Goal: Information Seeking & Learning: Compare options

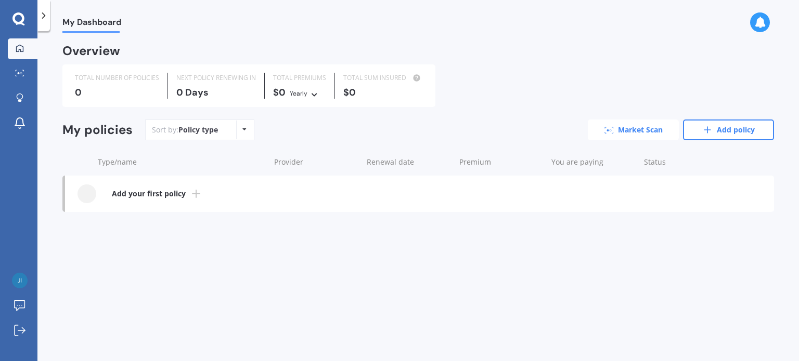
click at [634, 129] on link "Market Scan" at bounding box center [633, 130] width 91 height 21
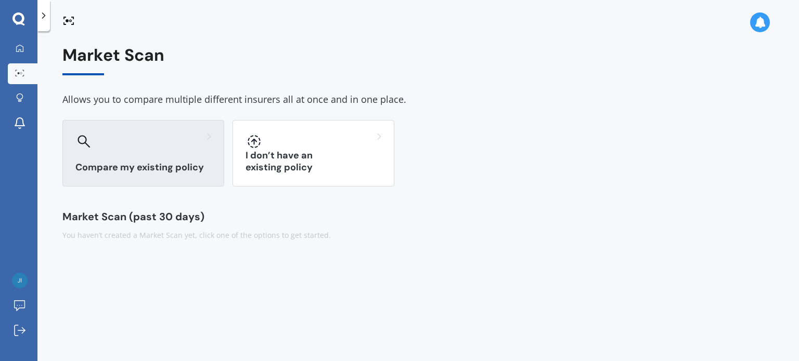
click at [143, 160] on div "Compare my existing policy" at bounding box center [143, 153] width 162 height 67
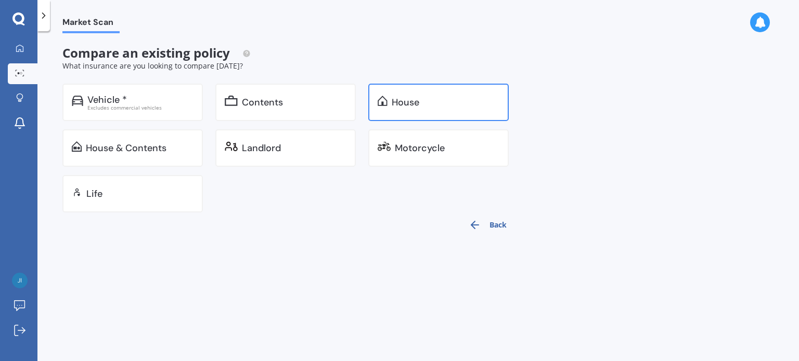
click at [394, 99] on div "House" at bounding box center [406, 102] width 28 height 10
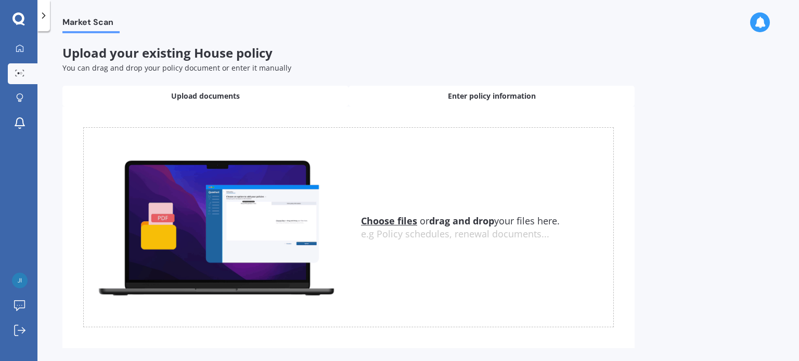
click at [465, 93] on span "Enter policy information" at bounding box center [492, 96] width 88 height 10
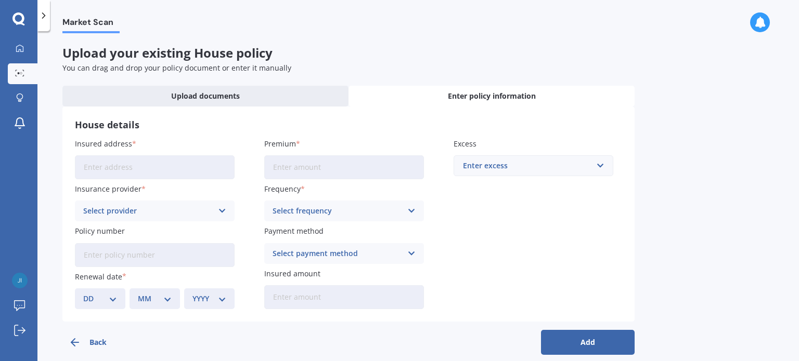
click at [144, 162] on input "Insured address" at bounding box center [155, 168] width 160 height 24
type input "[STREET_ADDRESS]"
click at [284, 163] on input "Premium" at bounding box center [344, 168] width 160 height 24
type input "$1.00"
click at [224, 208] on icon at bounding box center [222, 210] width 9 height 11
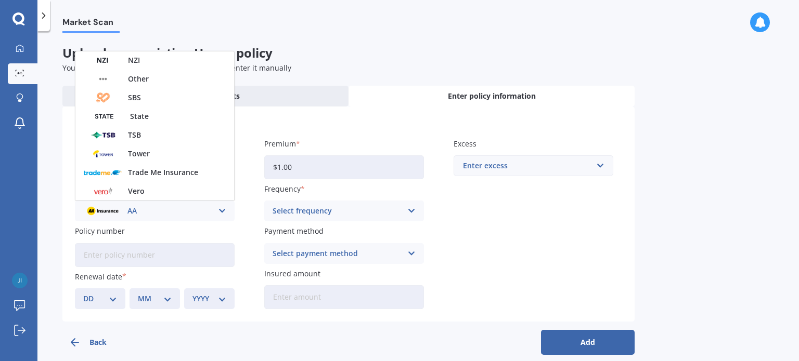
scroll to position [281, 0]
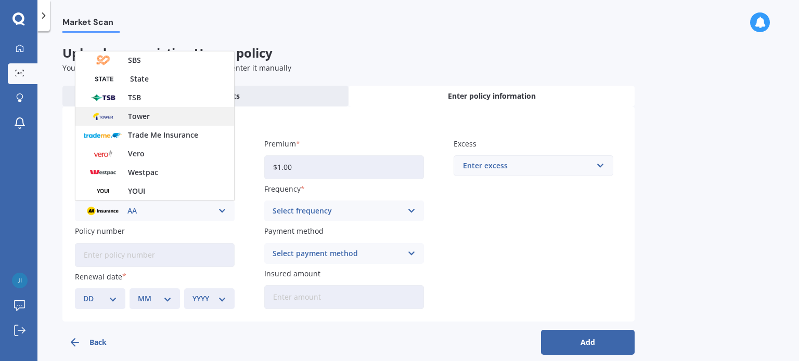
click at [148, 114] on span "Tower" at bounding box center [139, 116] width 22 height 7
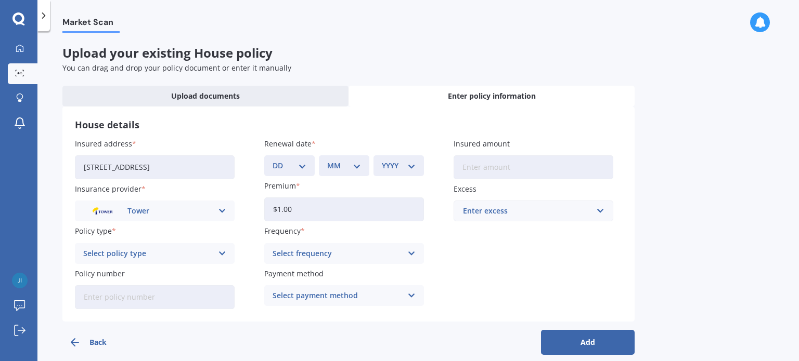
click at [304, 165] on select "DD 01 02 03 04 05 06 07 08 09 10 11 12 13 14 15 16 17 18 19 20 21 22 23 24 25 2…" at bounding box center [290, 165] width 34 height 11
select select "30"
click at [273, 160] on select "DD 01 02 03 04 05 06 07 08 09 10 11 12 13 14 15 16 17 18 19 20 21 22 23 24 25 2…" at bounding box center [290, 165] width 34 height 11
click at [359, 162] on select "MM 01 02 03 04 05 06 07 08 09 10 11 12" at bounding box center [344, 165] width 34 height 11
select select "09"
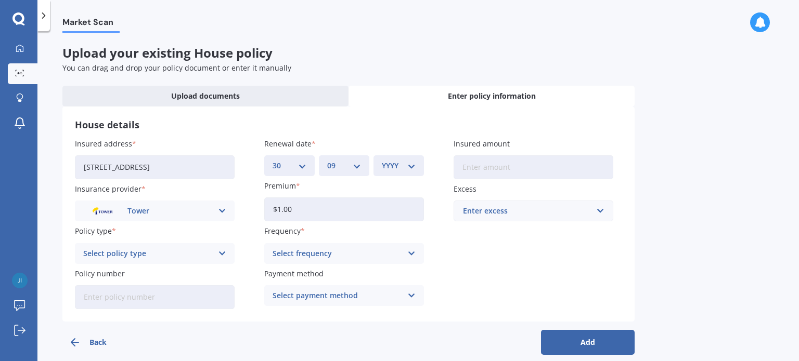
click at [327, 160] on select "MM 01 02 03 04 05 06 07 08 09 10 11 12" at bounding box center [344, 165] width 34 height 11
click at [411, 167] on select "YYYY 2027 2026 2025 2024 2023 2022 2021 2020 2019 2018 2017 2016 2015 2014 2013…" at bounding box center [399, 165] width 34 height 11
select select "2025"
click at [382, 160] on select "YYYY 2027 2026 2025 2024 2023 2022 2021 2020 2019 2018 2017 2016 2015 2014 2013…" at bounding box center [399, 165] width 34 height 11
click at [470, 166] on input "Insured amount" at bounding box center [534, 168] width 160 height 24
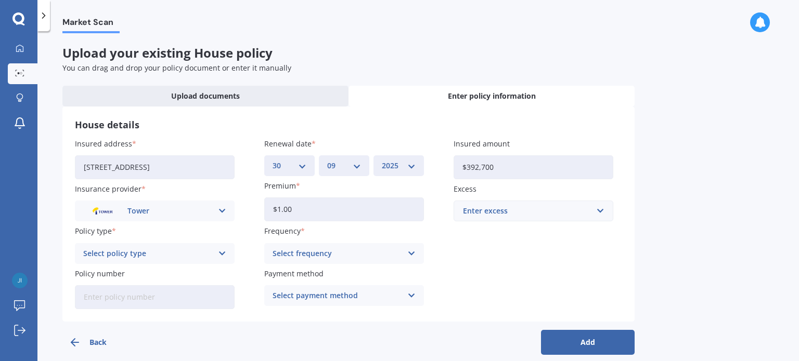
type input "$392,700"
click at [601, 206] on input "text" at bounding box center [530, 211] width 150 height 20
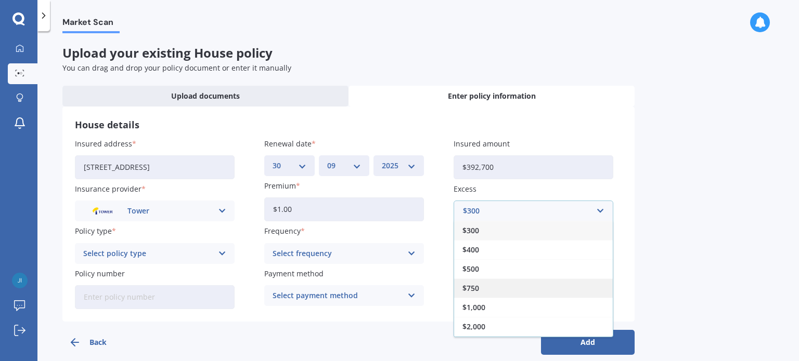
click at [512, 284] on div "$750" at bounding box center [533, 288] width 159 height 19
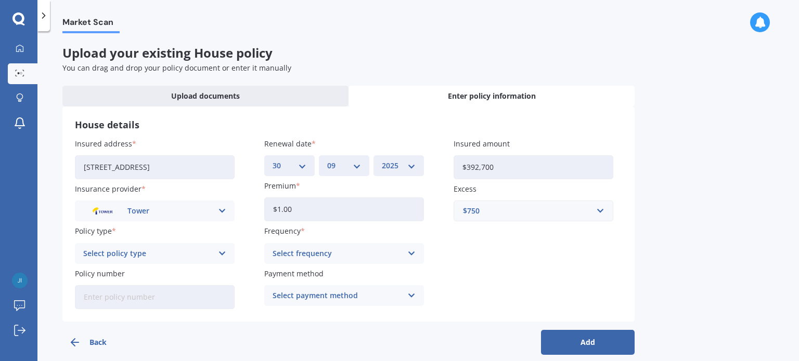
click at [219, 251] on icon at bounding box center [222, 253] width 9 height 11
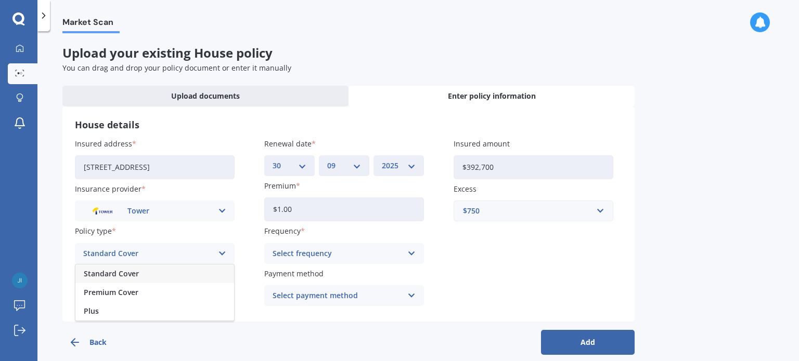
click at [183, 273] on div "Standard Cover" at bounding box center [154, 274] width 159 height 19
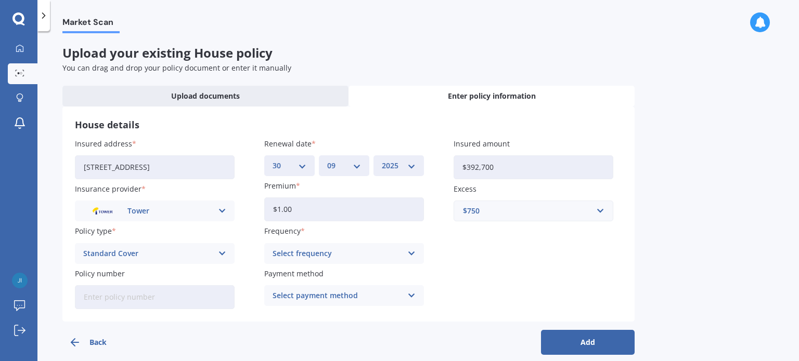
click at [411, 252] on icon at bounding box center [411, 253] width 9 height 11
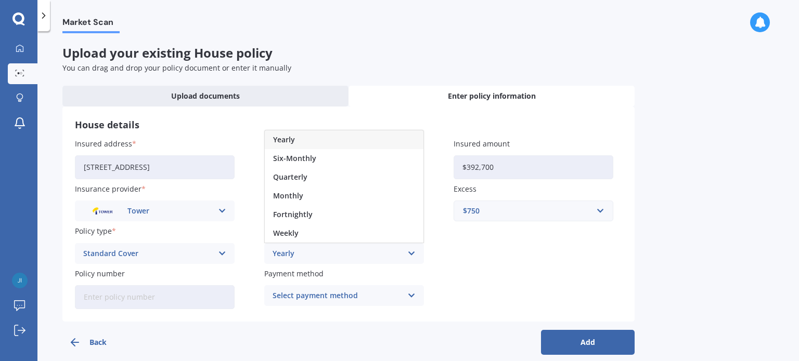
click at [304, 135] on div "Yearly" at bounding box center [344, 140] width 159 height 19
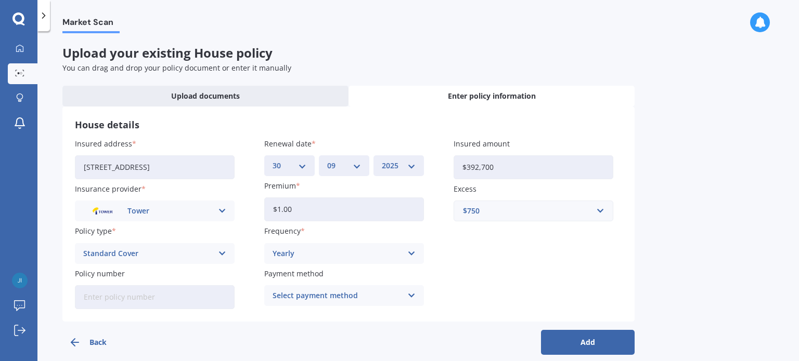
click at [182, 296] on input "Policy number" at bounding box center [155, 298] width 160 height 24
paste input "P00006318782"
type input "P00006318782"
click at [408, 297] on icon at bounding box center [411, 295] width 9 height 11
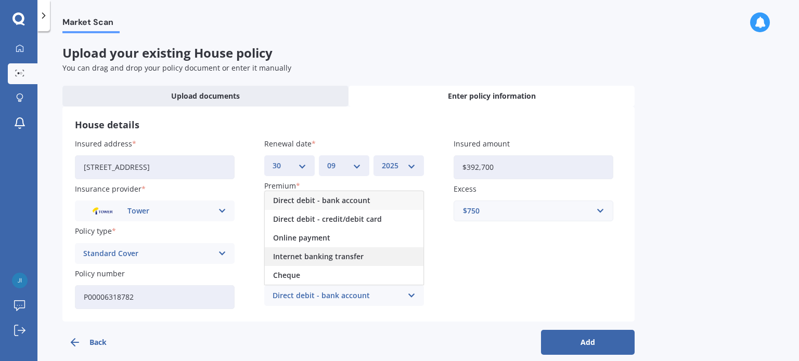
click at [325, 257] on span "Internet banking transfer" at bounding box center [318, 256] width 90 height 7
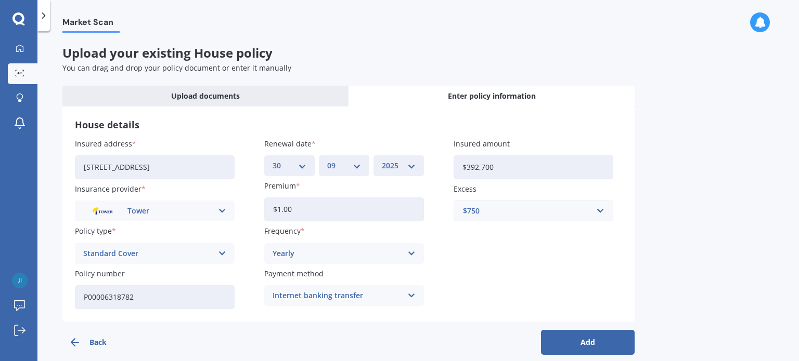
click at [568, 339] on button "Add" at bounding box center [588, 342] width 94 height 25
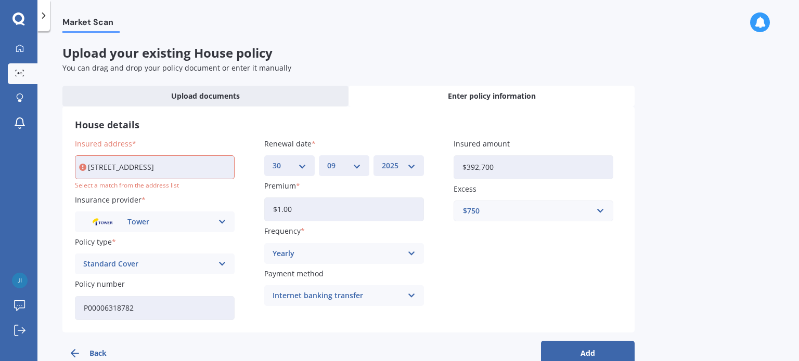
click at [156, 164] on input "[STREET_ADDRESS]" at bounding box center [155, 168] width 160 height 24
click at [176, 166] on input "[STREET_ADDRESS]" at bounding box center [155, 168] width 160 height 24
type input "[STREET_ADDRESS][PERSON_NAME]"
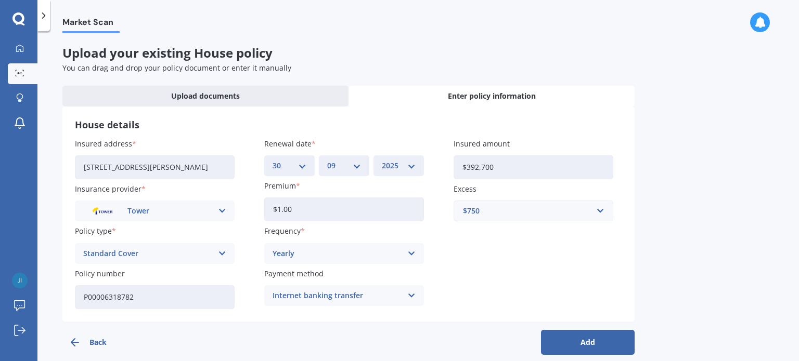
click at [595, 339] on button "Add" at bounding box center [588, 342] width 94 height 25
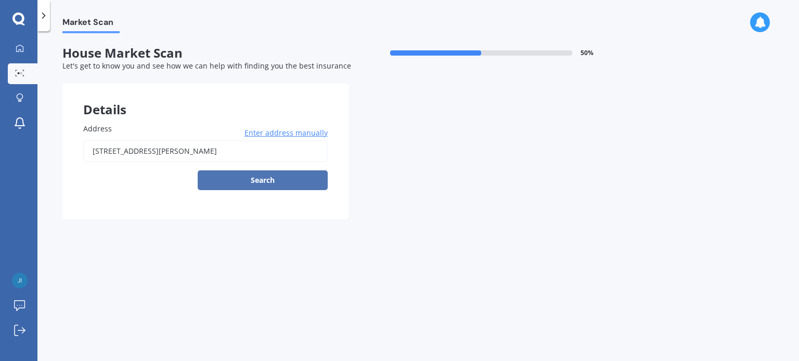
click at [263, 178] on button "Search" at bounding box center [263, 181] width 130 height 20
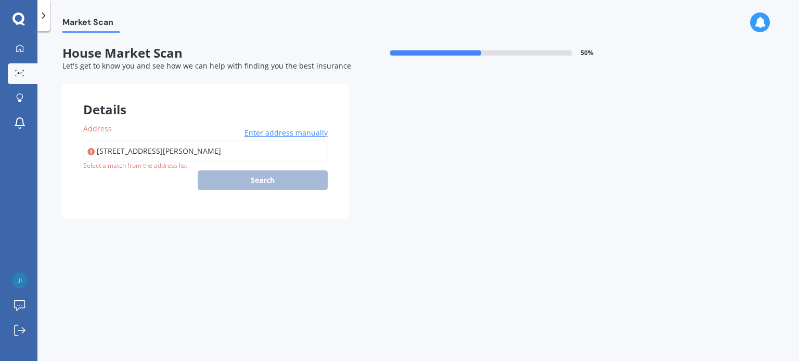
type input "[STREET_ADDRESS][PERSON_NAME]"
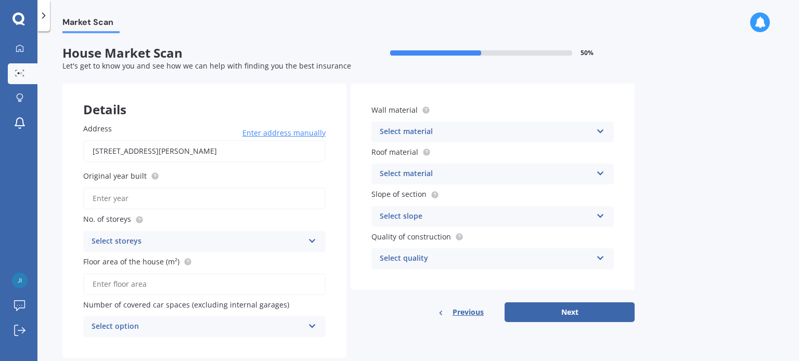
click at [185, 171] on label "Original year built" at bounding box center [202, 176] width 238 height 11
click at [185, 188] on input "Original year built" at bounding box center [204, 199] width 242 height 22
type input "2024"
click at [147, 239] on div "Select storeys" at bounding box center [198, 242] width 212 height 12
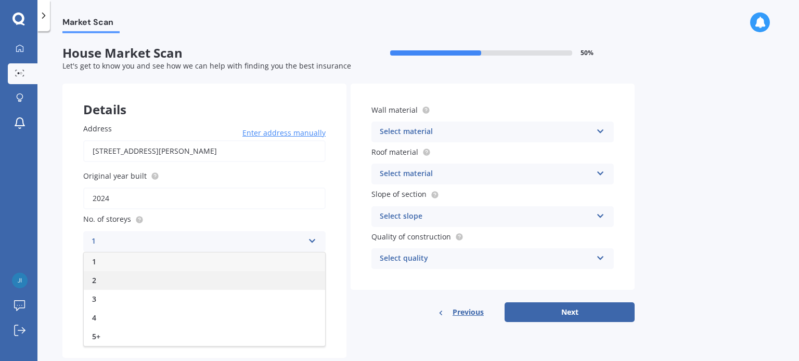
click at [132, 278] on div "2" at bounding box center [204, 280] width 241 height 19
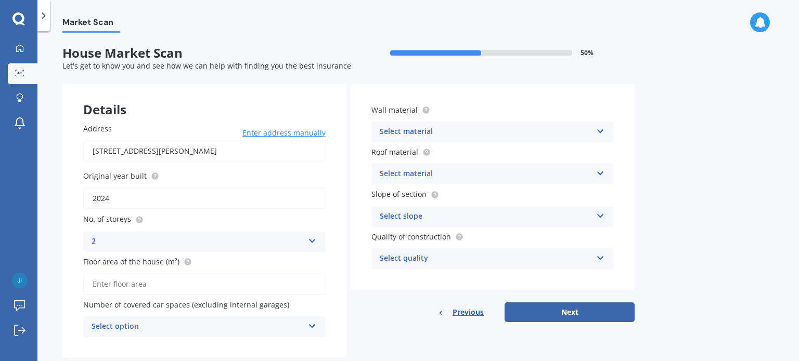
click at [132, 286] on input "Floor area of the house (m²)" at bounding box center [204, 285] width 242 height 22
type input "93"
click at [139, 328] on div "Select option" at bounding box center [198, 327] width 212 height 12
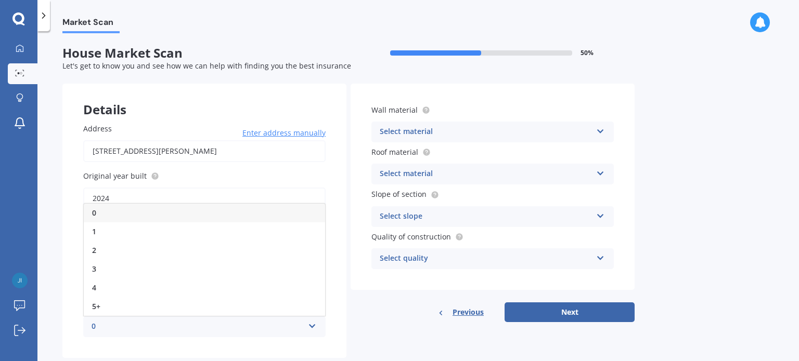
click at [103, 216] on div "0" at bounding box center [204, 213] width 241 height 19
click at [599, 128] on icon at bounding box center [600, 129] width 9 height 7
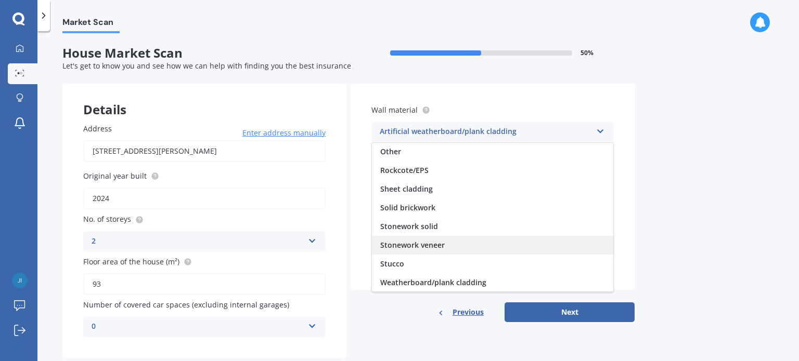
scroll to position [23, 0]
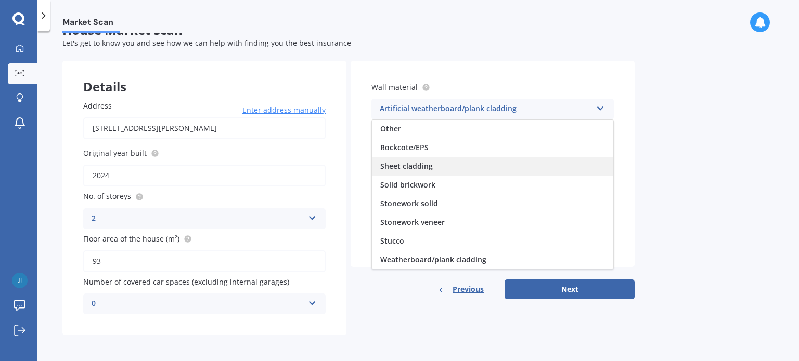
click at [421, 166] on span "Sheet cladding" at bounding box center [406, 166] width 53 height 10
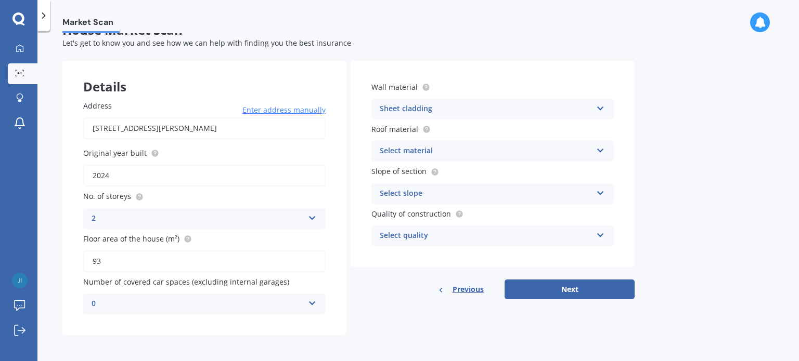
click at [600, 149] on icon at bounding box center [600, 148] width 9 height 7
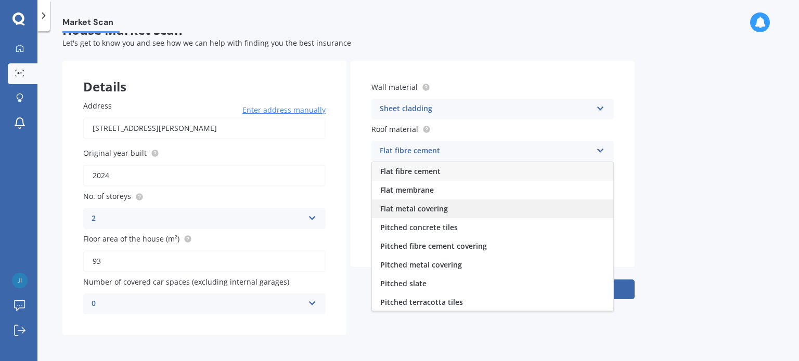
click at [455, 205] on div "Flat metal covering" at bounding box center [492, 209] width 241 height 19
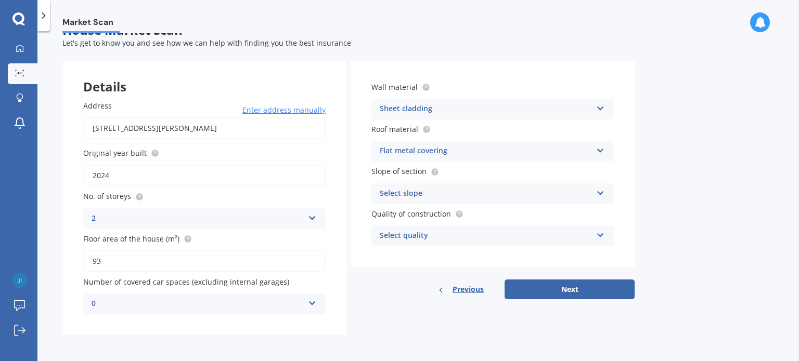
click at [459, 191] on div "Select slope" at bounding box center [486, 194] width 212 height 12
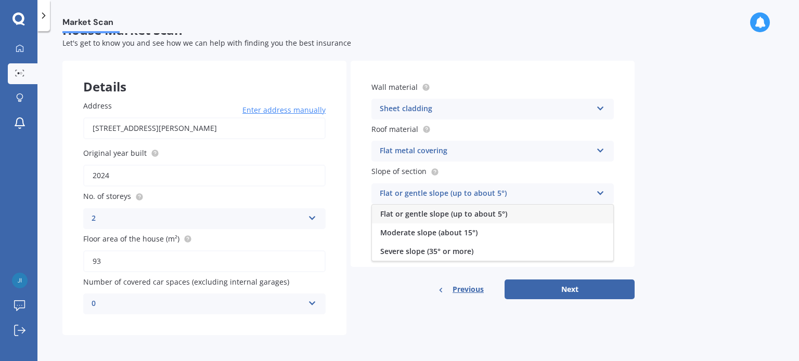
click at [451, 213] on span "Flat or gentle slope (up to about 5°)" at bounding box center [443, 214] width 127 height 10
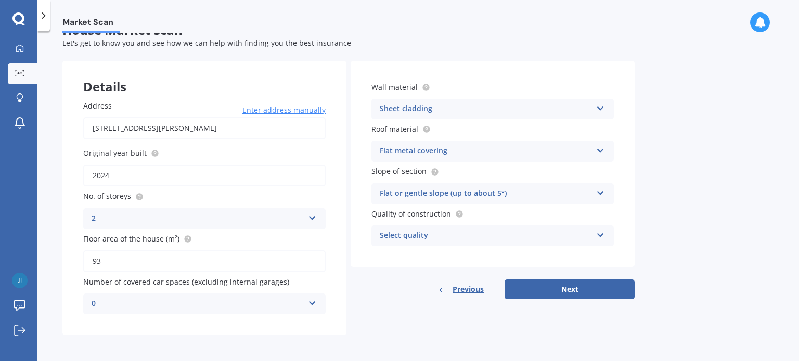
click at [438, 232] on div "Select quality" at bounding box center [486, 236] width 212 height 12
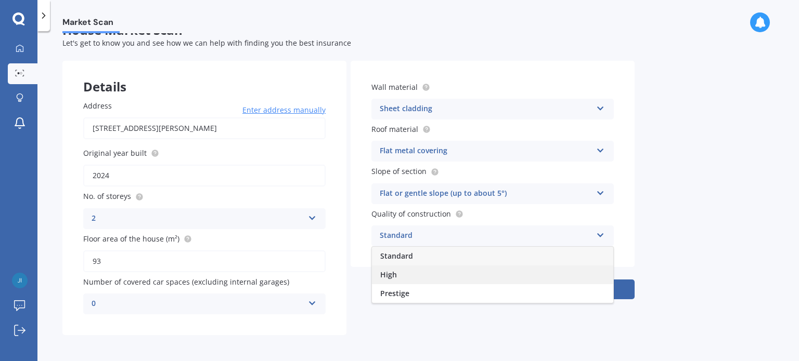
click at [424, 272] on div "High" at bounding box center [492, 275] width 241 height 19
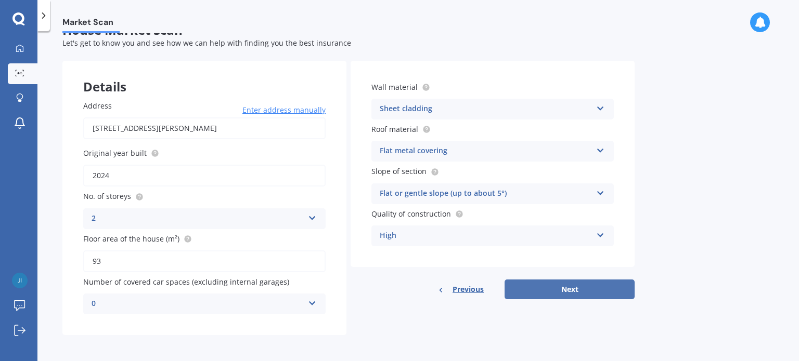
click at [578, 287] on button "Next" at bounding box center [569, 290] width 130 height 20
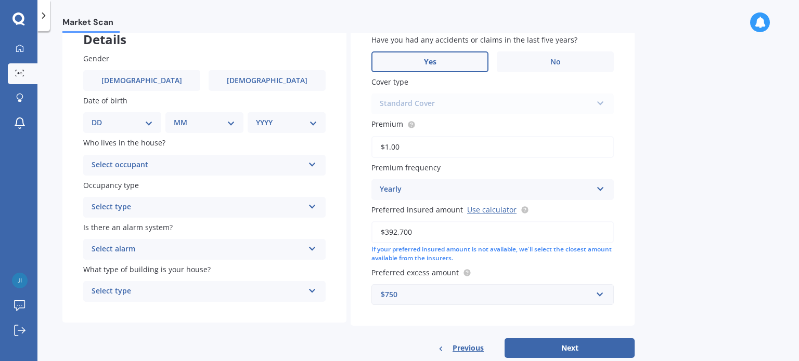
scroll to position [94, 0]
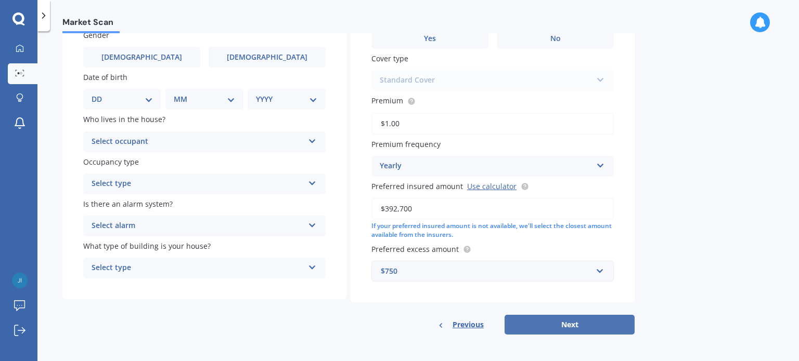
click at [562, 323] on button "Next" at bounding box center [569, 325] width 130 height 20
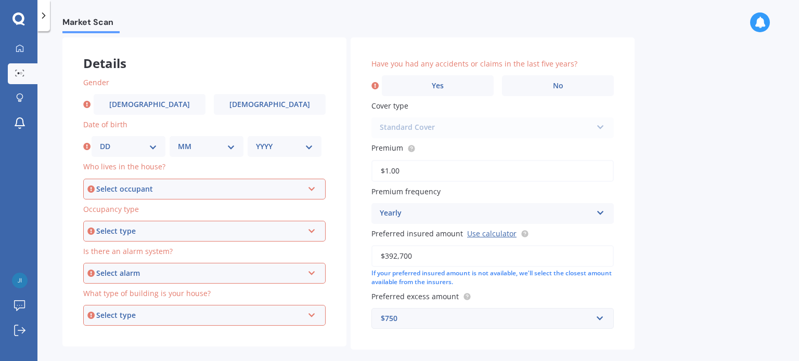
scroll to position [0, 0]
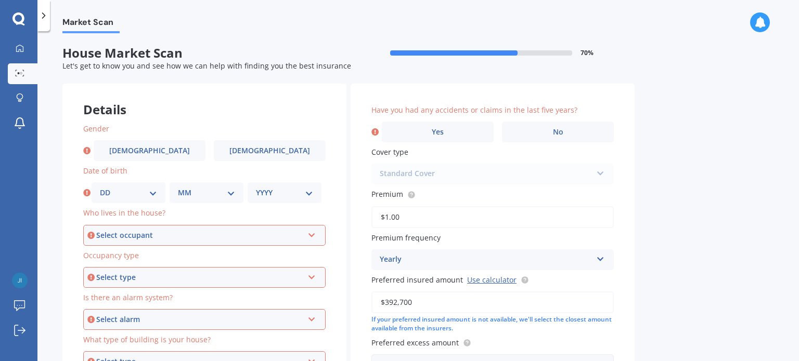
click at [131, 121] on div "Gender [DEMOGRAPHIC_DATA] [DEMOGRAPHIC_DATA] Date of birth DD 01 02 03 04 05 06…" at bounding box center [204, 247] width 284 height 291
click at [150, 148] on span "[DEMOGRAPHIC_DATA]" at bounding box center [149, 151] width 83 height 9
click at [0, 0] on input "[DEMOGRAPHIC_DATA]" at bounding box center [0, 0] width 0 height 0
click at [151, 191] on select "DD 01 02 03 04 05 06 07 08 09 10 11 12 13 14 15 16 17 18 19 20 21 22 23 24 25 2…" at bounding box center [128, 192] width 57 height 11
select select "15"
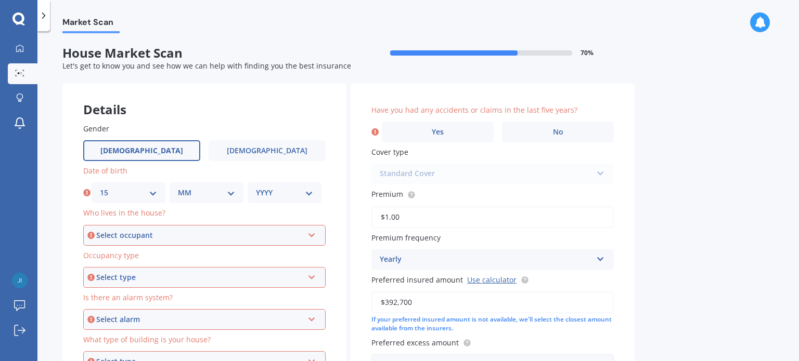
click at [100, 187] on select "DD 01 02 03 04 05 06 07 08 09 10 11 12 13 14 15 16 17 18 19 20 21 22 23 24 25 2…" at bounding box center [128, 192] width 57 height 11
click at [228, 195] on select "MM 01 02 03 04 05 06 07 08 09 10 11 12" at bounding box center [206, 192] width 57 height 11
select select "12"
click at [178, 187] on select "MM 01 02 03 04 05 06 07 08 09 10 11 12" at bounding box center [206, 192] width 57 height 11
click at [310, 194] on select "YYYY 2009 2008 2007 2006 2005 2004 2003 2002 2001 2000 1999 1998 1997 1996 1995…" at bounding box center [284, 192] width 57 height 11
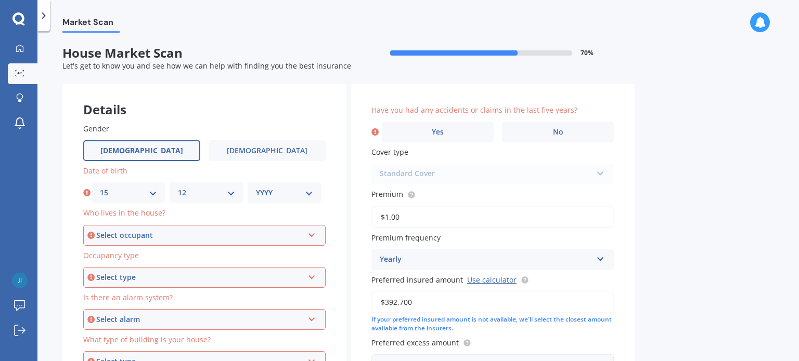
select select "1964"
click at [256, 187] on select "YYYY 2009 2008 2007 2006 2005 2004 2003 2002 2001 2000 1999 1998 1997 1996 1995…" at bounding box center [284, 192] width 57 height 11
click at [314, 235] on icon at bounding box center [311, 233] width 9 height 7
click at [170, 253] on div "Owner" at bounding box center [204, 255] width 240 height 19
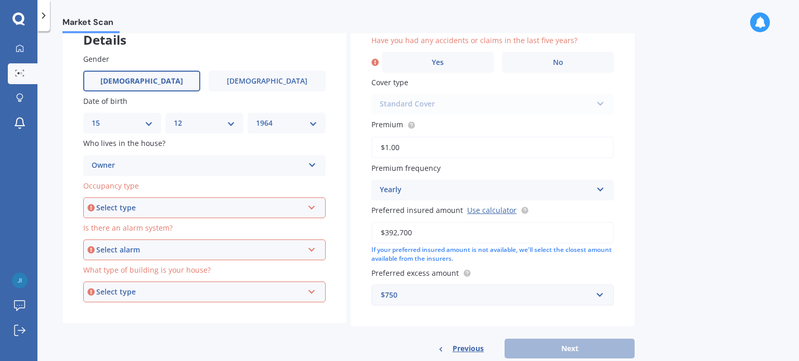
scroll to position [94, 0]
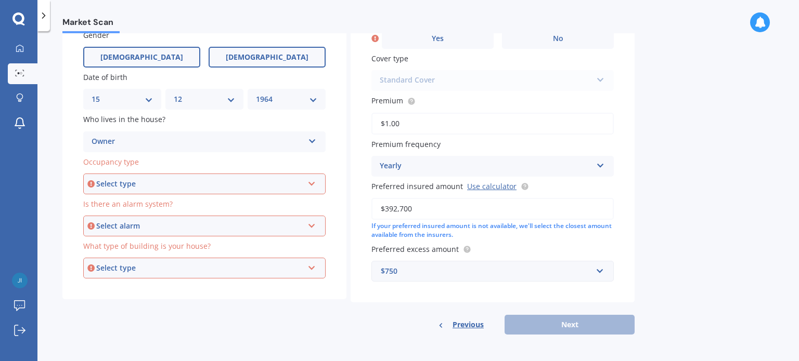
click at [238, 55] on label "[DEMOGRAPHIC_DATA]" at bounding box center [267, 57] width 117 height 21
click at [0, 0] on input "[DEMOGRAPHIC_DATA]" at bounding box center [0, 0] width 0 height 0
click at [147, 95] on select "DD 01 02 03 04 05 06 07 08 09 10 11 12 13 14 15 16 17 18 19 20 21 22 23 24 25 2…" at bounding box center [122, 99] width 61 height 11
select select "10"
click at [92, 94] on select "DD 01 02 03 04 05 06 07 08 09 10 11 12 13 14 15 16 17 18 19 20 21 22 23 24 25 2…" at bounding box center [122, 99] width 61 height 11
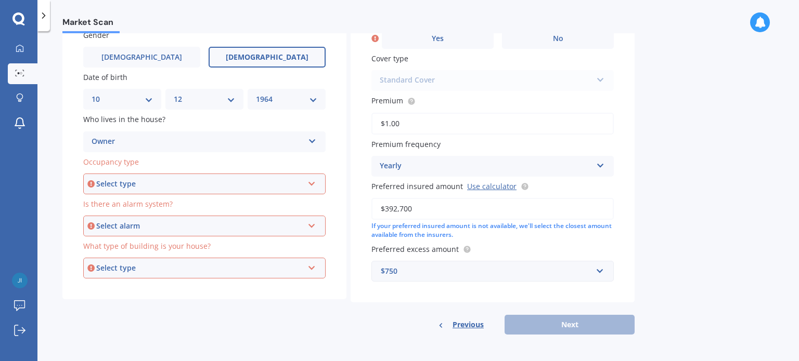
click at [235, 99] on div "MM 01 02 03 04 05 06 07 08 09 10 11 12" at bounding box center [204, 99] width 78 height 21
click at [234, 96] on select "MM 01 02 03 04 05 06 07 08 09 10 11 12" at bounding box center [204, 99] width 61 height 11
select select "10"
click at [174, 94] on select "MM 01 02 03 04 05 06 07 08 09 10 11 12" at bounding box center [204, 99] width 61 height 11
click at [312, 98] on select "YYYY 2009 2008 2007 2006 2005 2004 2003 2002 2001 2000 1999 1998 1997 1996 1995…" at bounding box center [286, 99] width 61 height 11
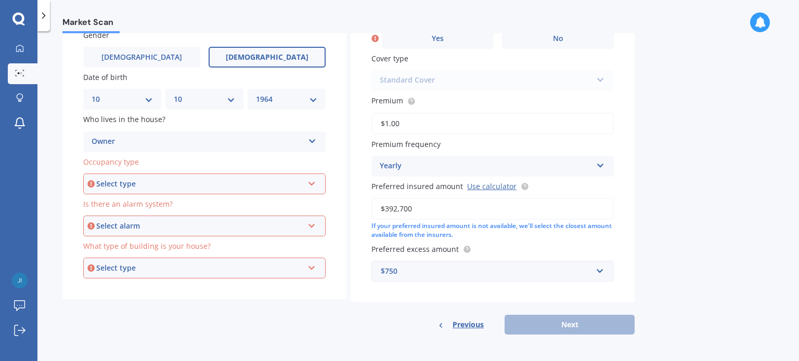
select select "1969"
click at [256, 94] on select "YYYY 2009 2008 2007 2006 2005 2004 2003 2002 2001 2000 1999 1998 1997 1996 1995…" at bounding box center [286, 99] width 61 height 11
click at [310, 183] on icon at bounding box center [311, 181] width 9 height 7
click at [146, 206] on div "Permanent" at bounding box center [204, 204] width 240 height 19
click at [318, 223] on div "Select alarm Yes, monitored Yes, not monitored No" at bounding box center [204, 226] width 242 height 21
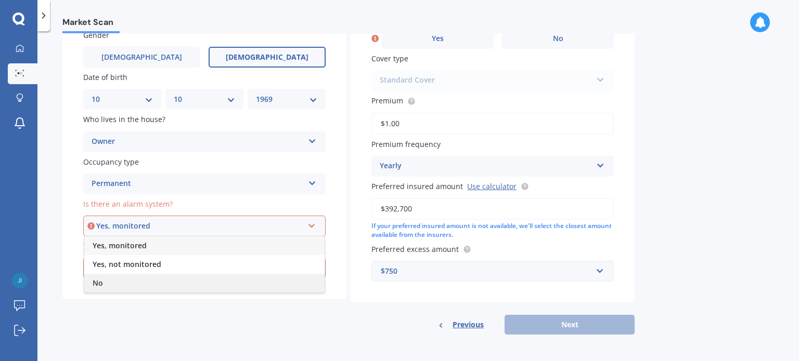
click at [138, 281] on div "No" at bounding box center [204, 283] width 240 height 19
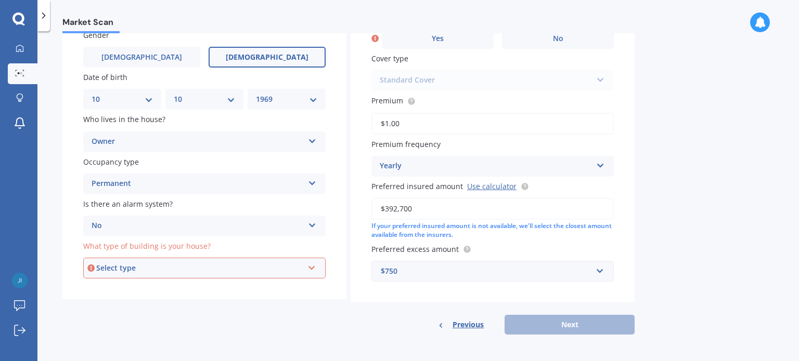
click at [312, 270] on icon at bounding box center [311, 266] width 9 height 7
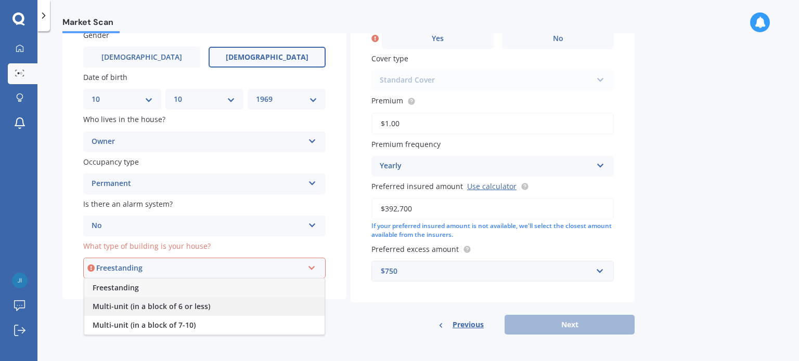
click at [164, 307] on span "Multi-unit (in a block of 6 or less)" at bounding box center [152, 307] width 118 height 10
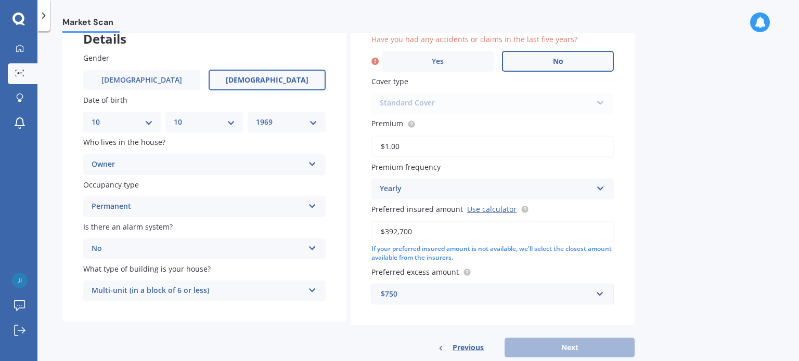
click at [545, 54] on label "No" at bounding box center [558, 61] width 112 height 21
click at [0, 0] on input "No" at bounding box center [0, 0] width 0 height 0
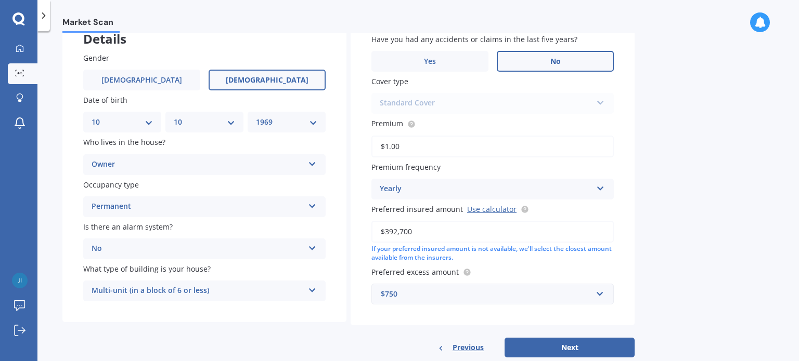
scroll to position [94, 0]
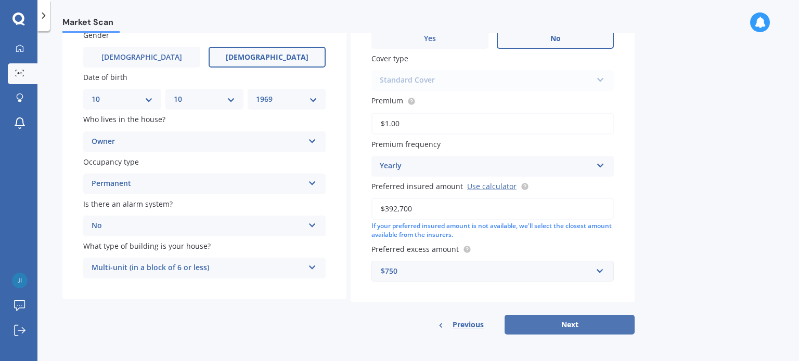
click at [547, 322] on button "Next" at bounding box center [569, 325] width 130 height 20
select select "10"
select select "1969"
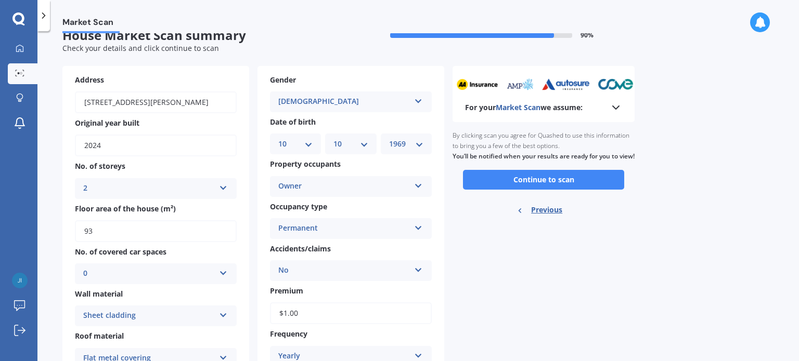
scroll to position [0, 0]
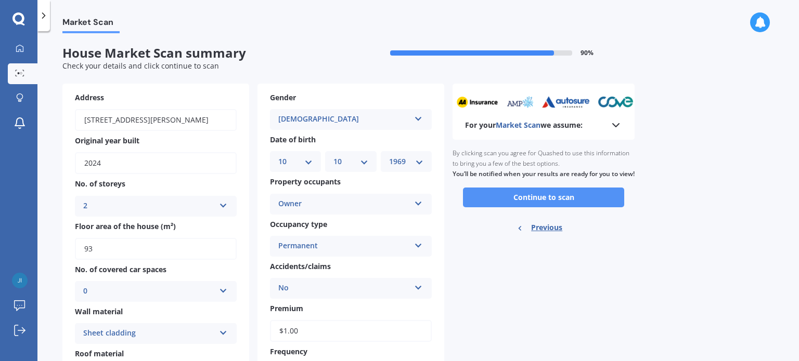
click at [549, 208] on button "Continue to scan" at bounding box center [543, 198] width 161 height 20
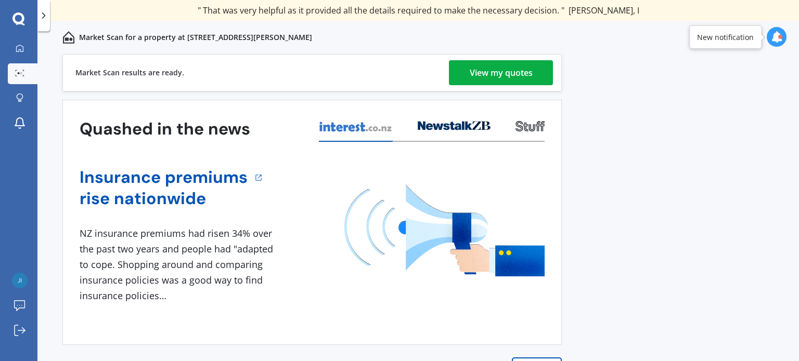
click at [486, 71] on div "View my quotes" at bounding box center [501, 72] width 63 height 25
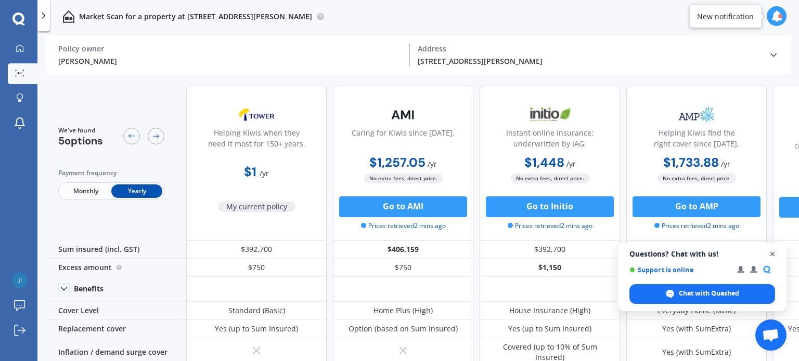
click at [774, 253] on span "Open chat" at bounding box center [772, 254] width 13 height 13
